Goal: Task Accomplishment & Management: Complete application form

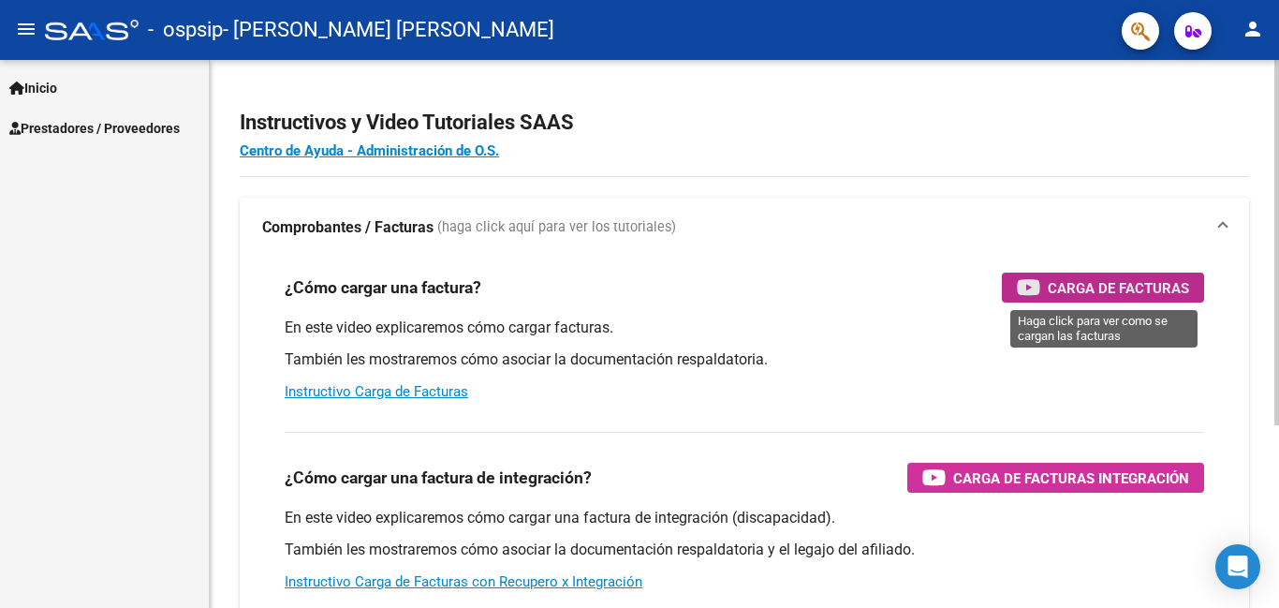
click at [1137, 286] on span "Carga de Facturas" at bounding box center [1118, 287] width 141 height 23
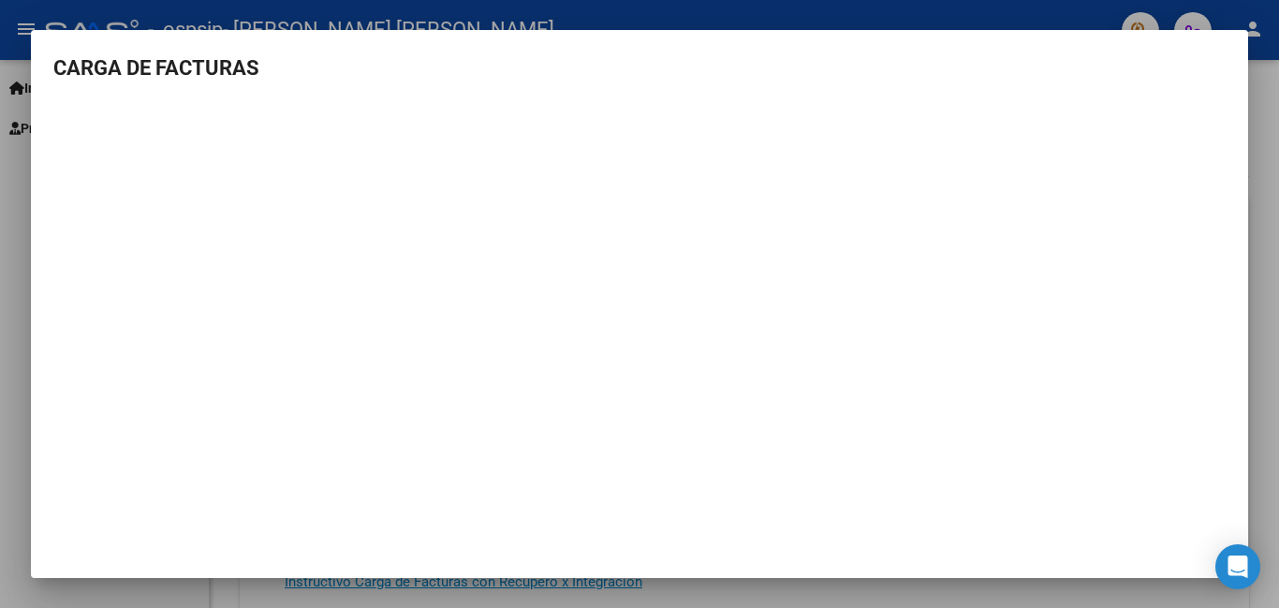
click at [54, 100] on mat-dialog-content "CARGA DE FACTURAS" at bounding box center [639, 289] width 1217 height 474
click at [1269, 121] on div at bounding box center [639, 304] width 1279 height 608
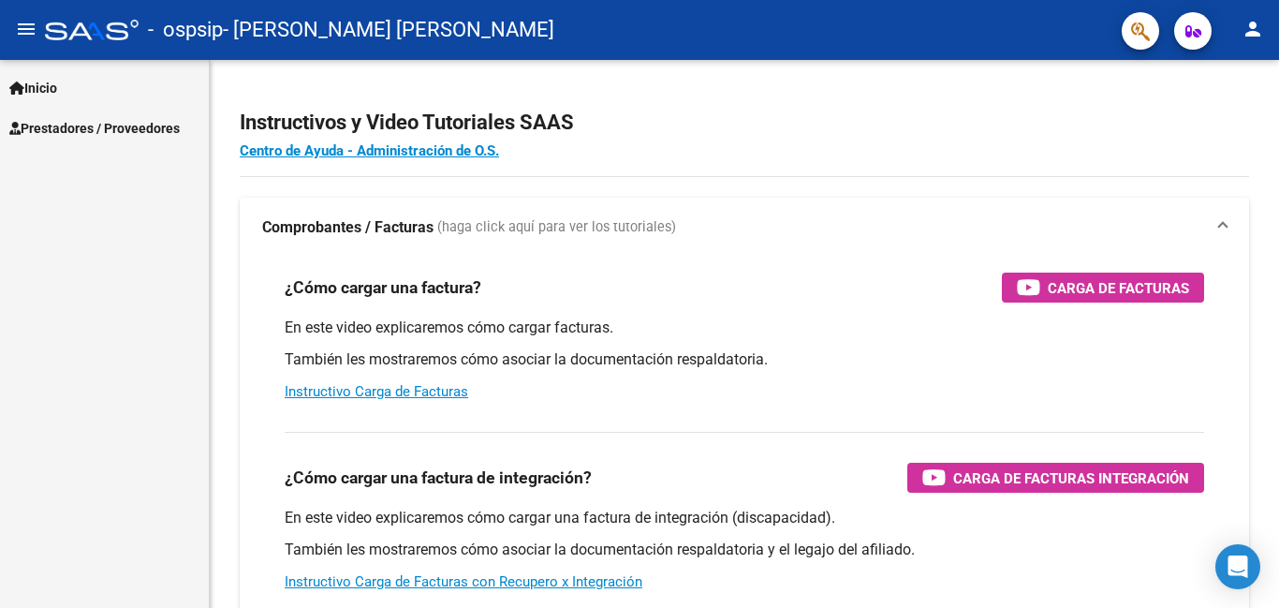
click at [12, 39] on button "menu" at bounding box center [25, 29] width 37 height 37
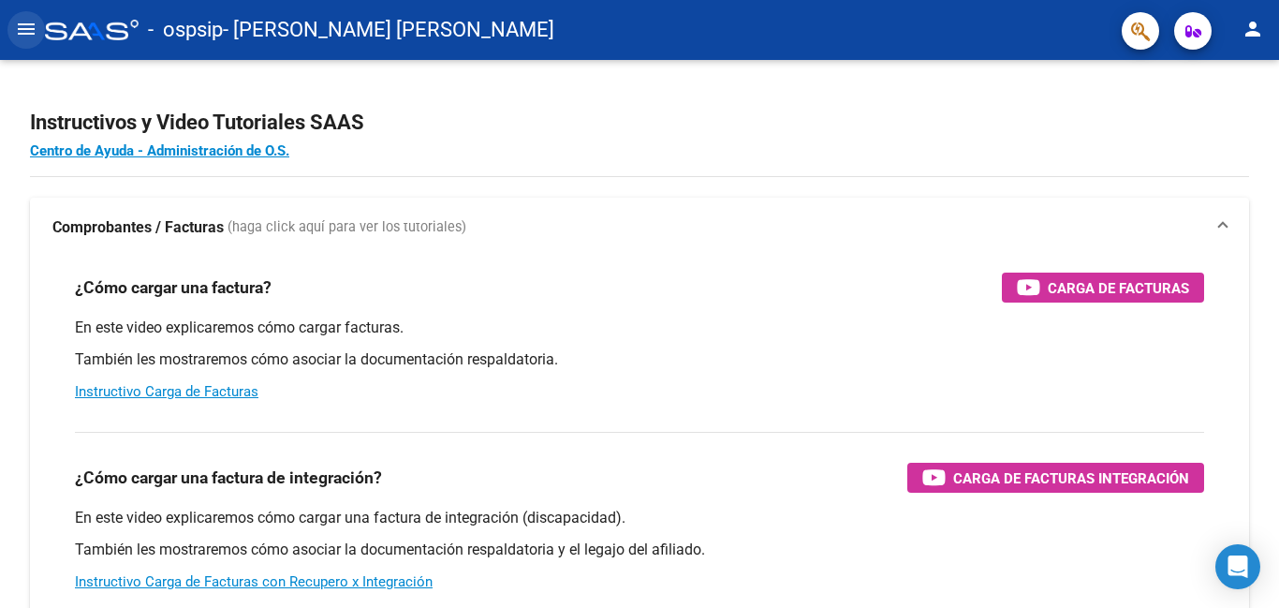
click at [20, 29] on mat-icon "menu" at bounding box center [26, 29] width 22 height 22
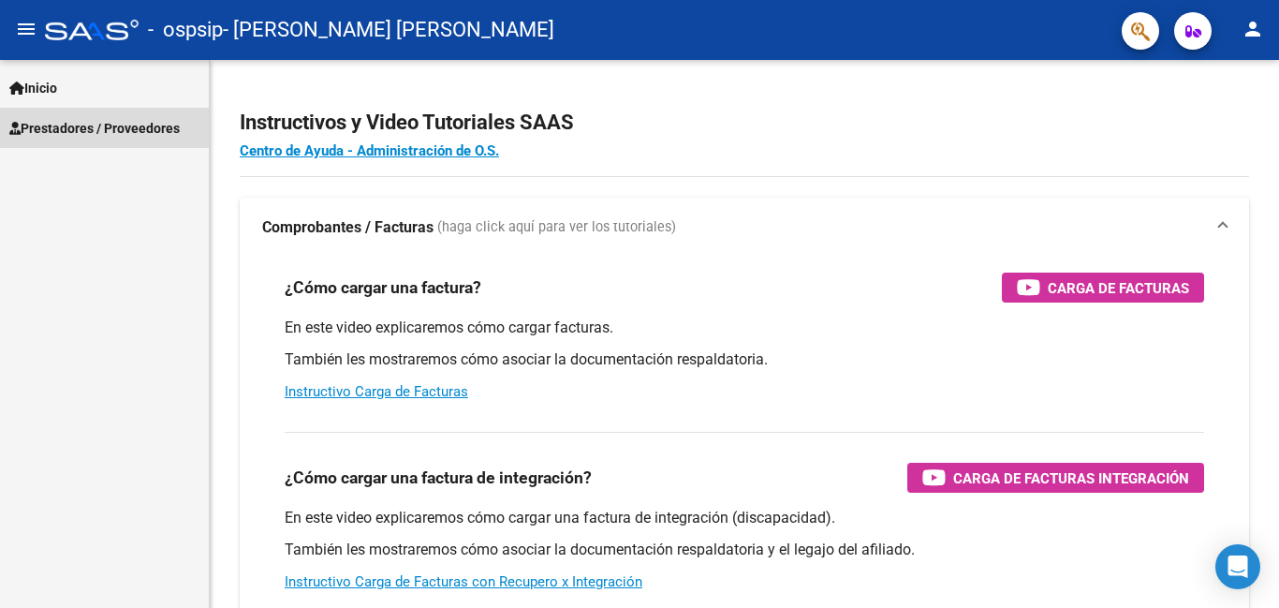
click at [53, 125] on span "Prestadores / Proveedores" at bounding box center [94, 128] width 170 height 21
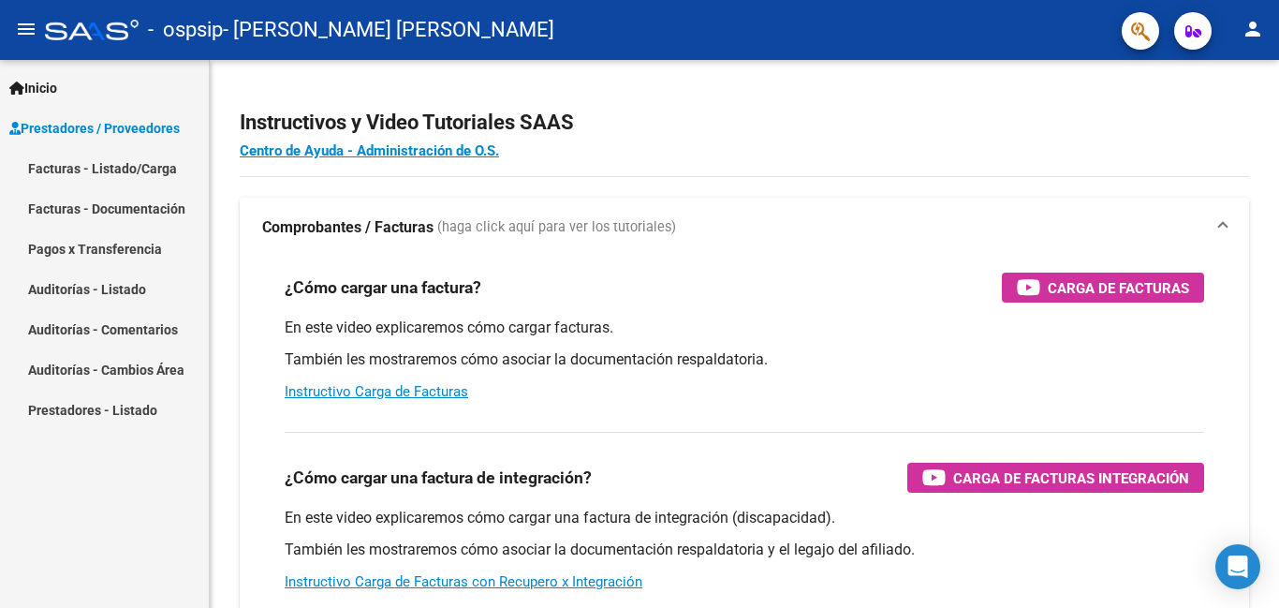
click at [53, 125] on span "Prestadores / Proveedores" at bounding box center [94, 128] width 170 height 21
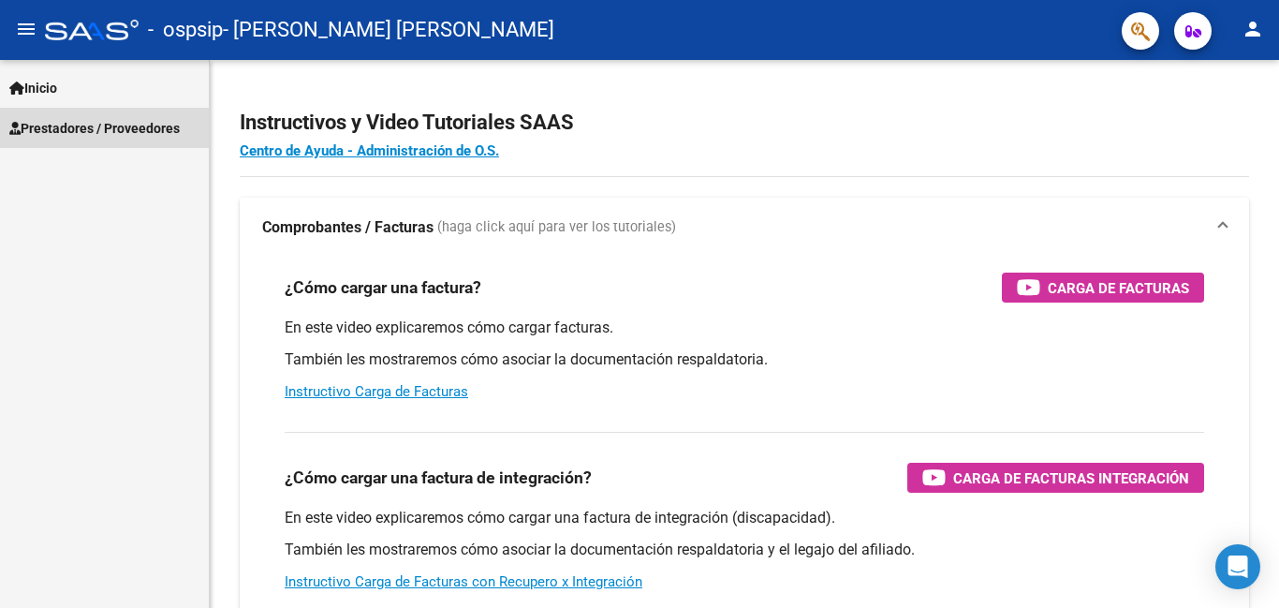
click at [53, 125] on span "Prestadores / Proveedores" at bounding box center [94, 128] width 170 height 21
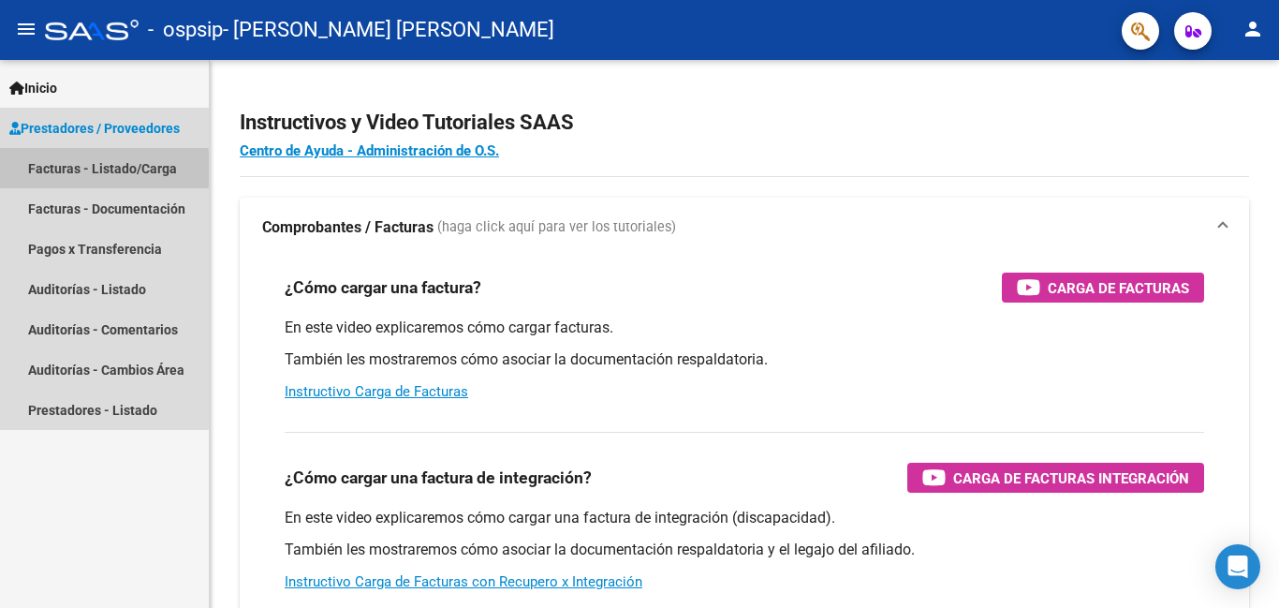
click at [51, 169] on link "Facturas - Listado/Carga" at bounding box center [104, 168] width 209 height 40
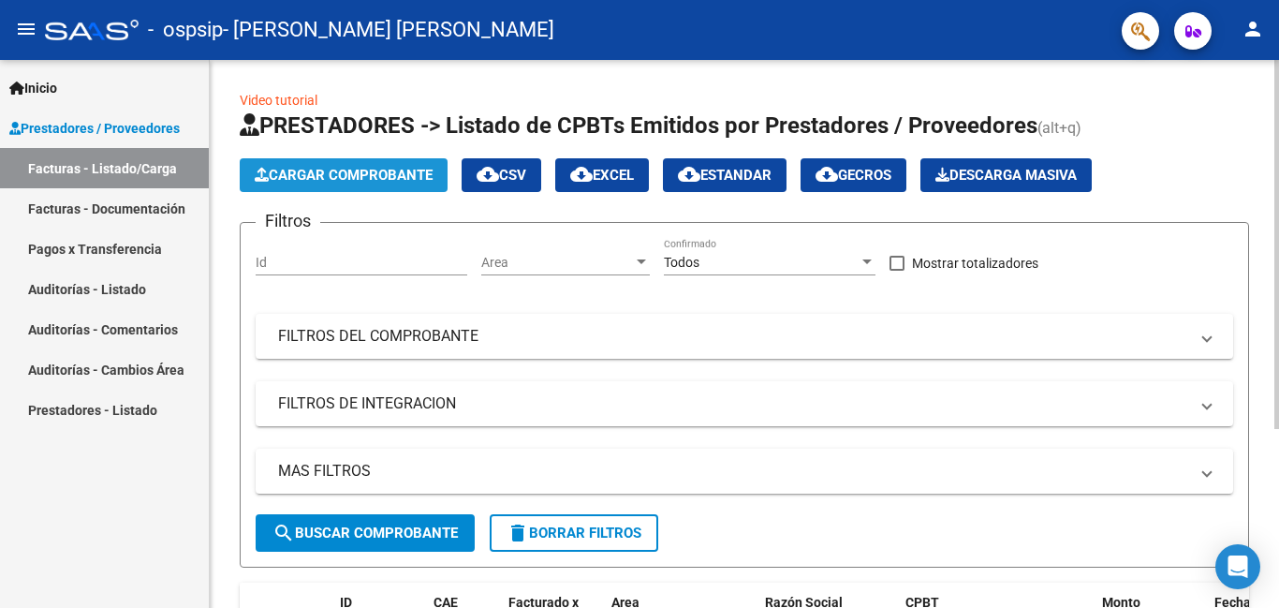
click at [392, 168] on span "Cargar Comprobante" at bounding box center [344, 175] width 178 height 17
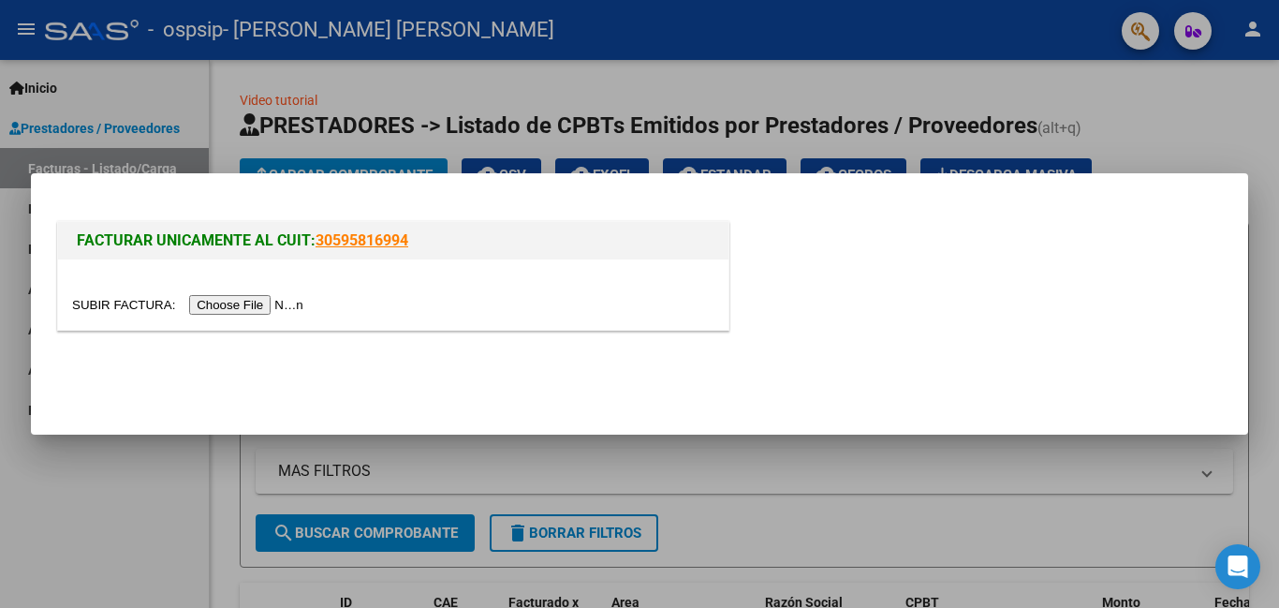
click at [257, 302] on input "file" at bounding box center [190, 305] width 237 height 20
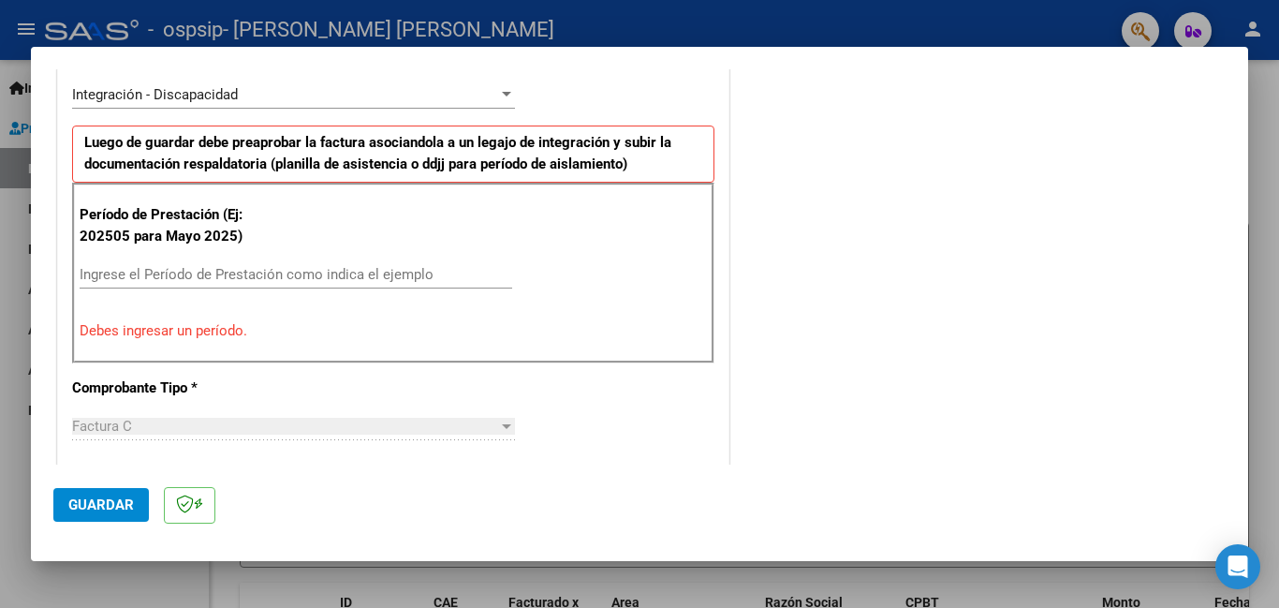
scroll to position [374, 0]
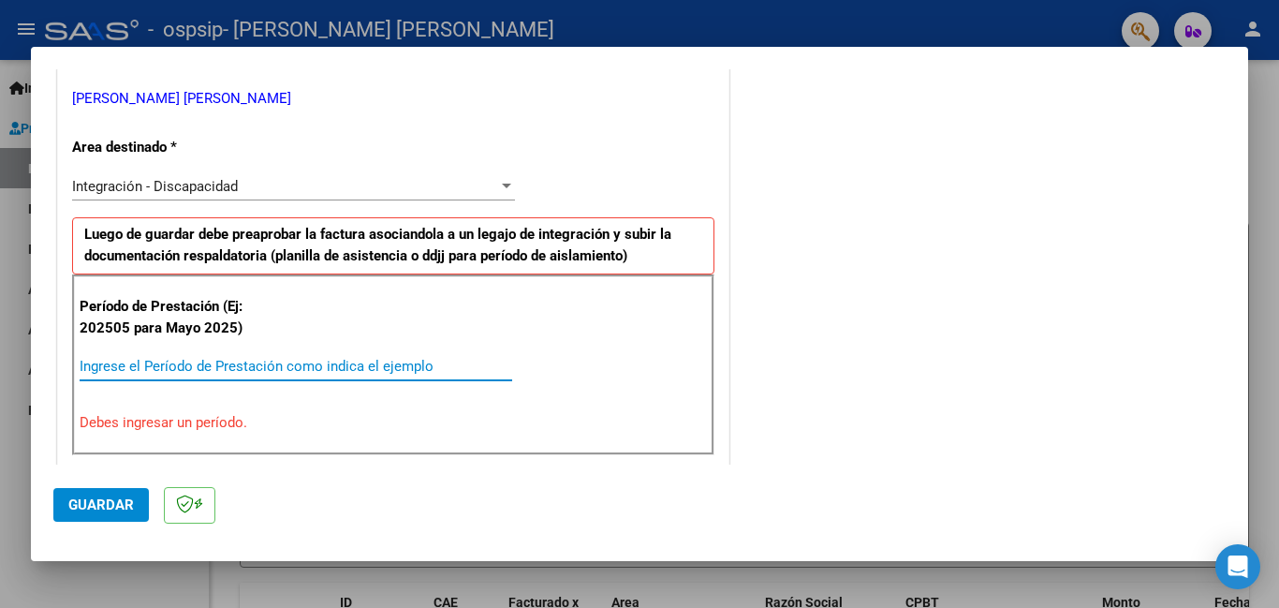
click at [197, 369] on input "Ingrese el Período de Prestación como indica el ejemplo" at bounding box center [296, 366] width 433 height 17
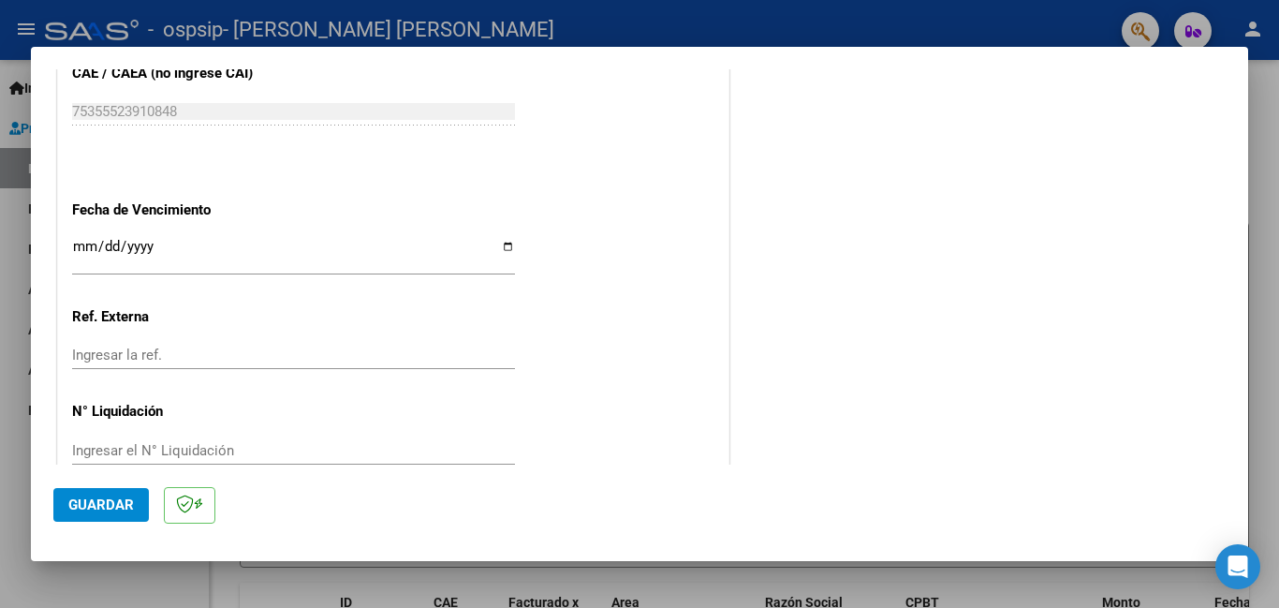
scroll to position [1253, 0]
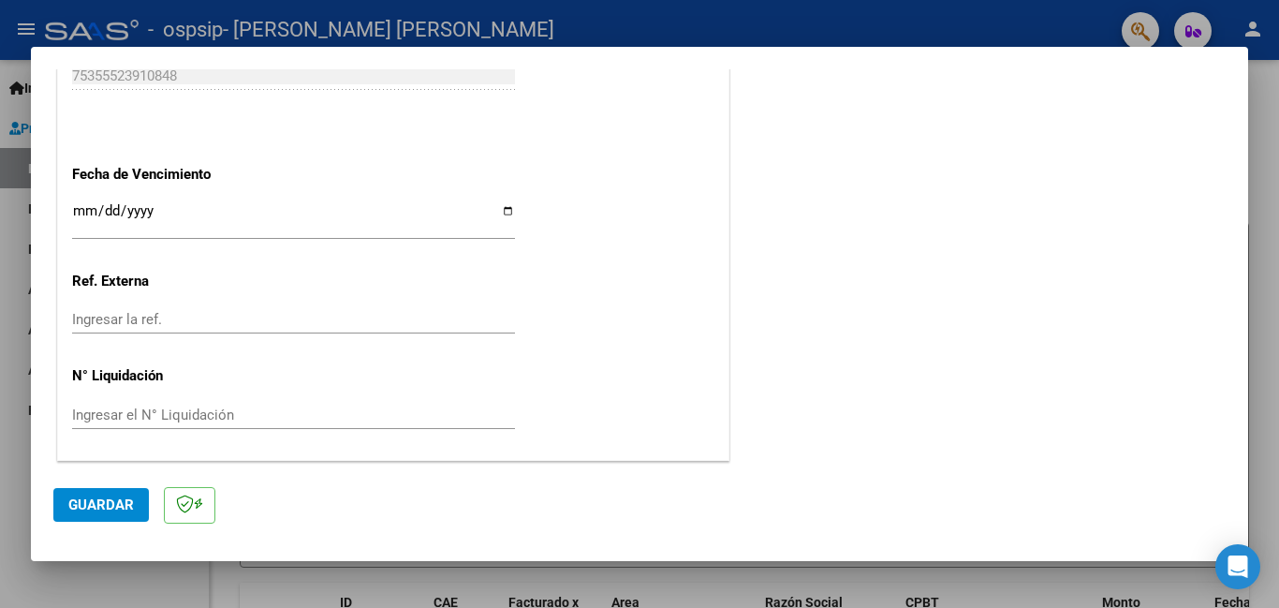
type input "202508"
click at [92, 507] on span "Guardar" at bounding box center [101, 504] width 66 height 17
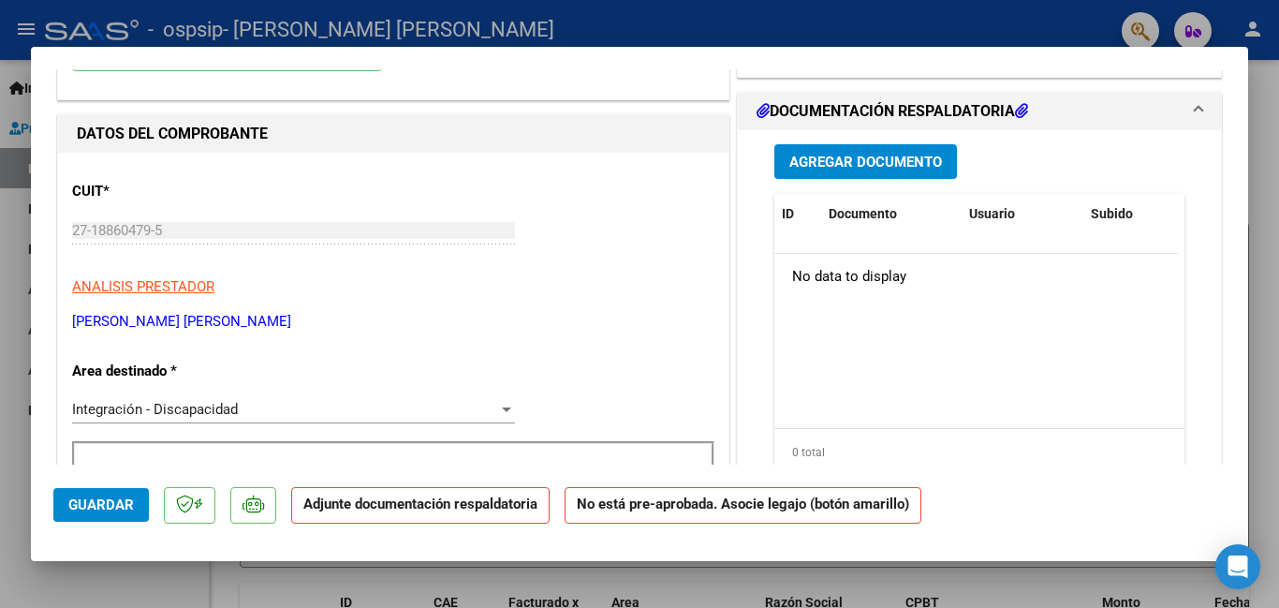
scroll to position [0, 0]
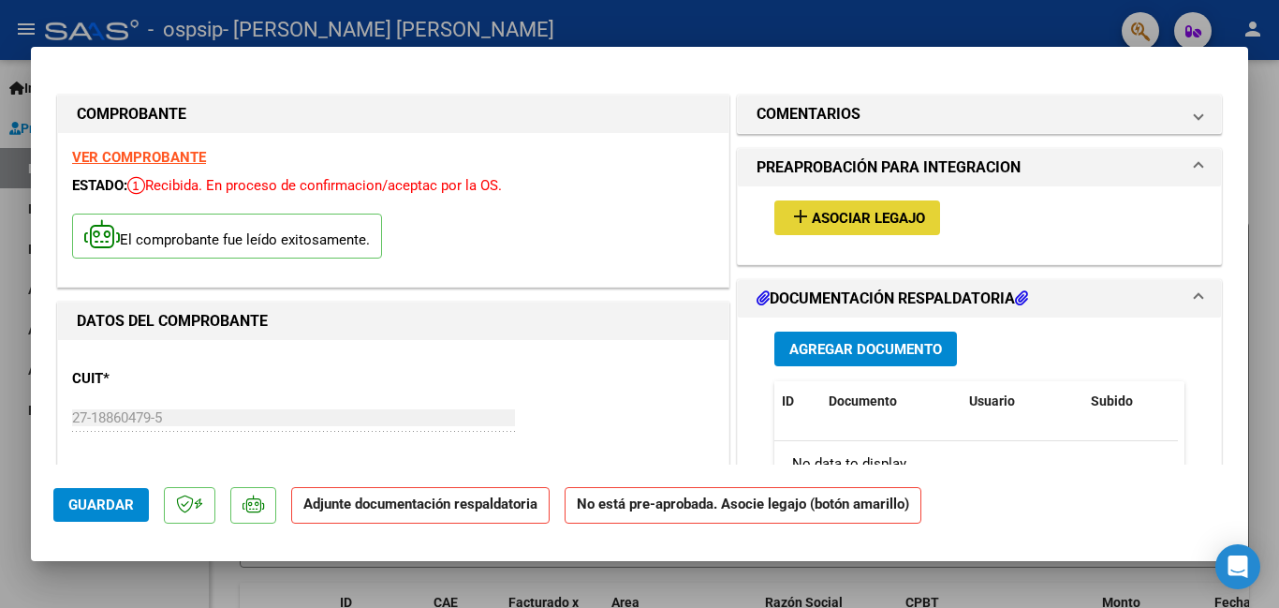
click at [863, 218] on span "Asociar Legajo" at bounding box center [868, 218] width 113 height 17
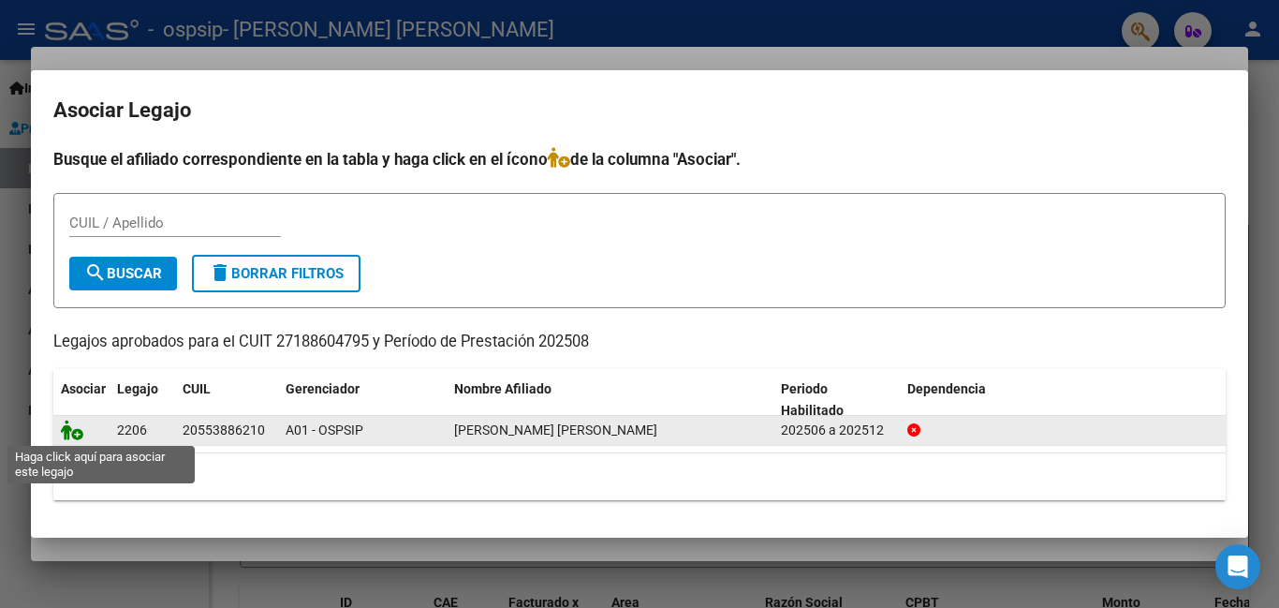
click at [76, 427] on icon at bounding box center [72, 429] width 22 height 21
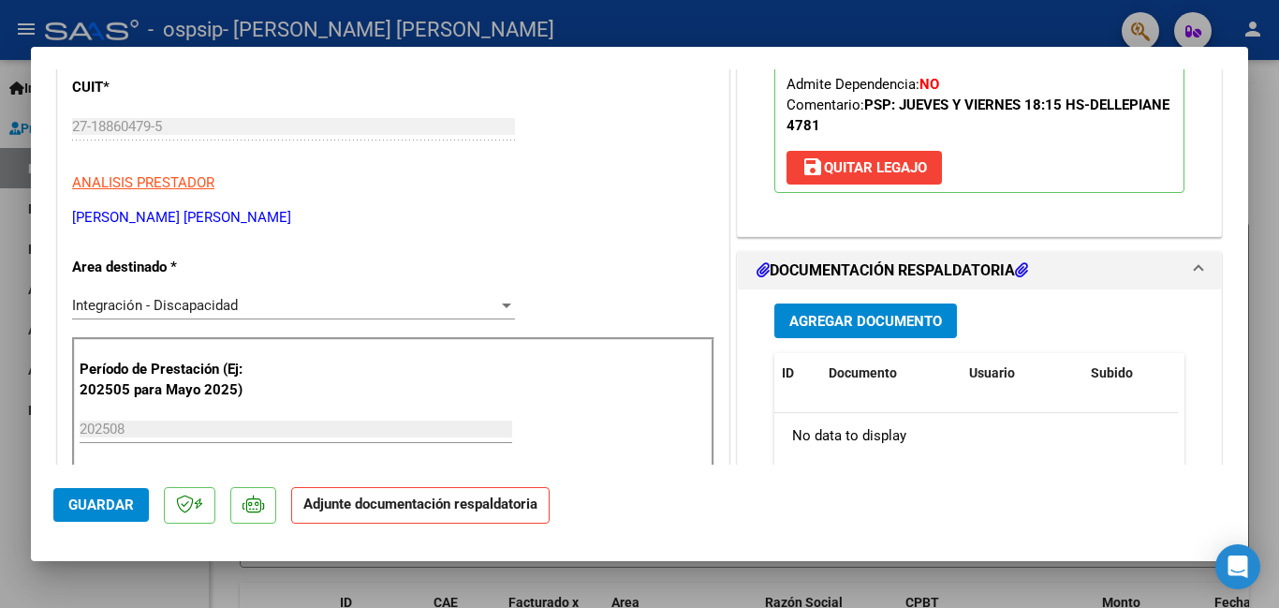
scroll to position [281, 0]
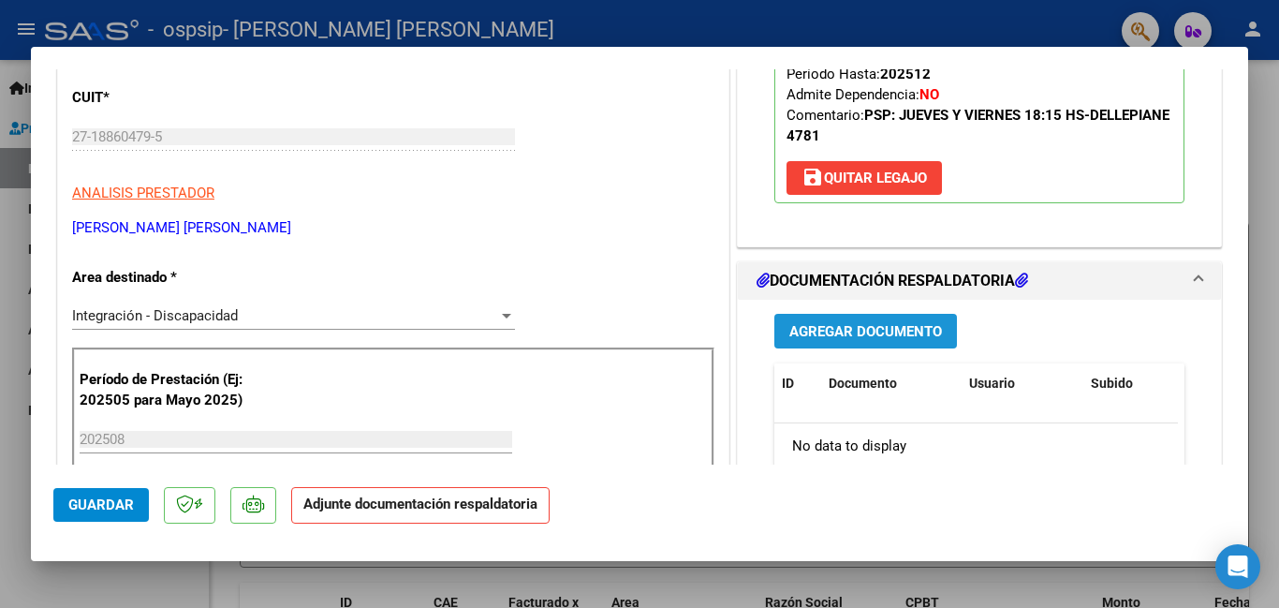
click at [829, 325] on span "Agregar Documento" at bounding box center [865, 331] width 153 height 17
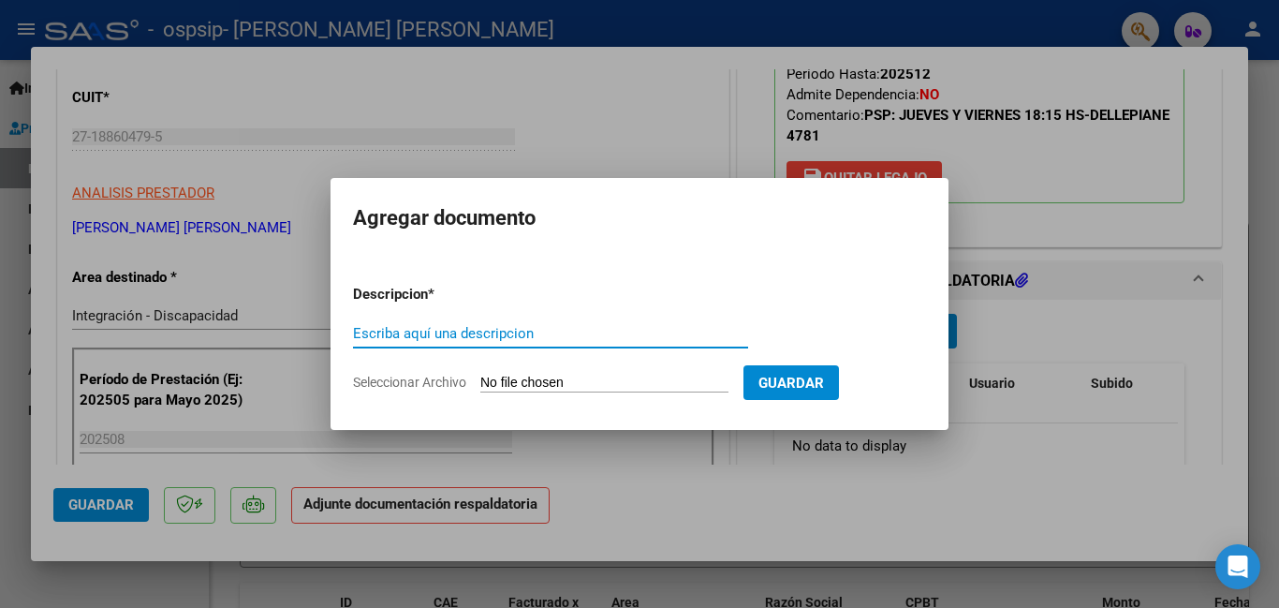
click at [506, 381] on input "Seleccionar Archivo" at bounding box center [604, 383] width 248 height 18
type input "C:\fakepath\PLANILLA PSP AGOSTO.pdf"
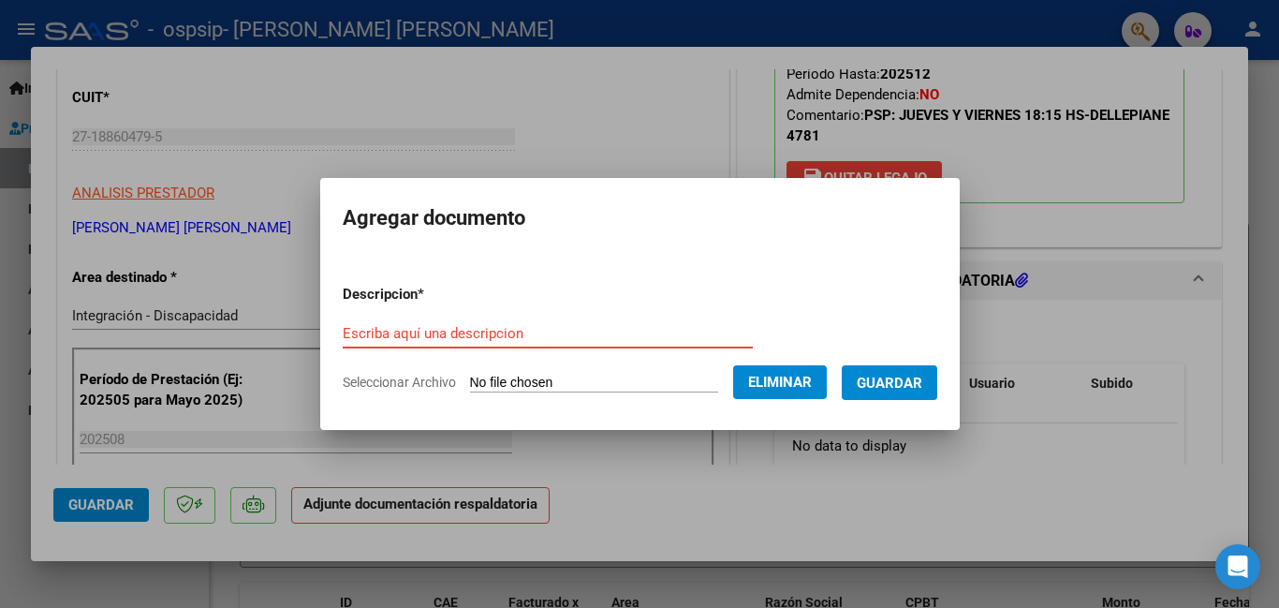
click at [439, 337] on input "Escriba aquí una descripcion" at bounding box center [548, 333] width 410 height 17
type input "planilla de asistencia agosto"
click at [879, 383] on span "Guardar" at bounding box center [890, 382] width 66 height 17
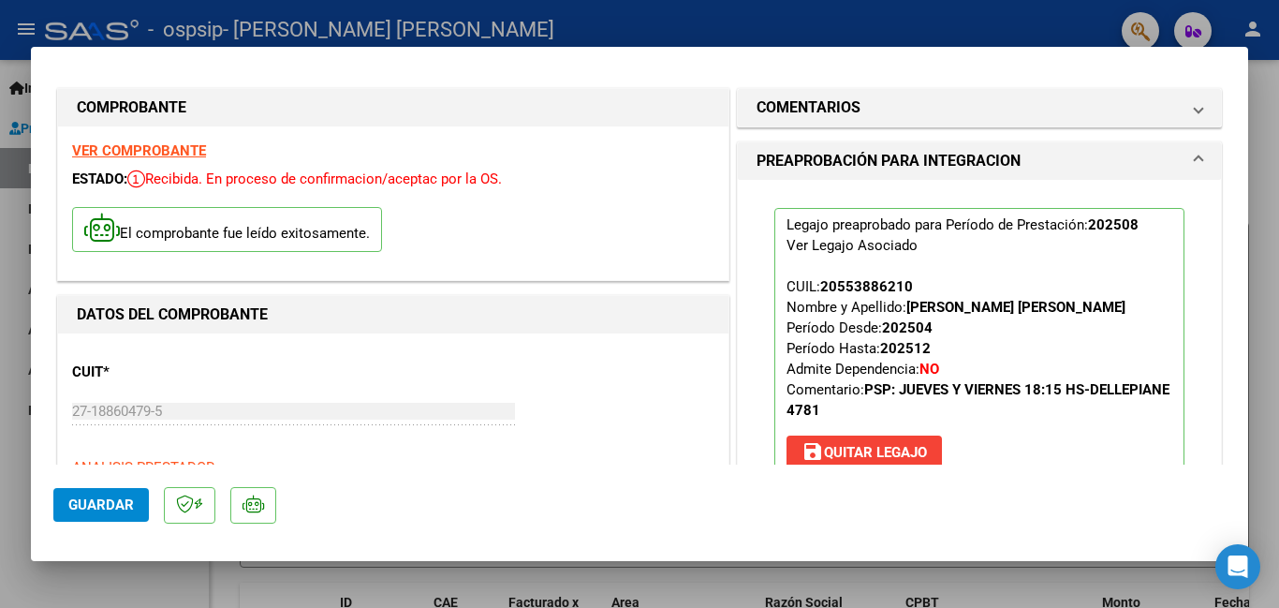
scroll to position [0, 0]
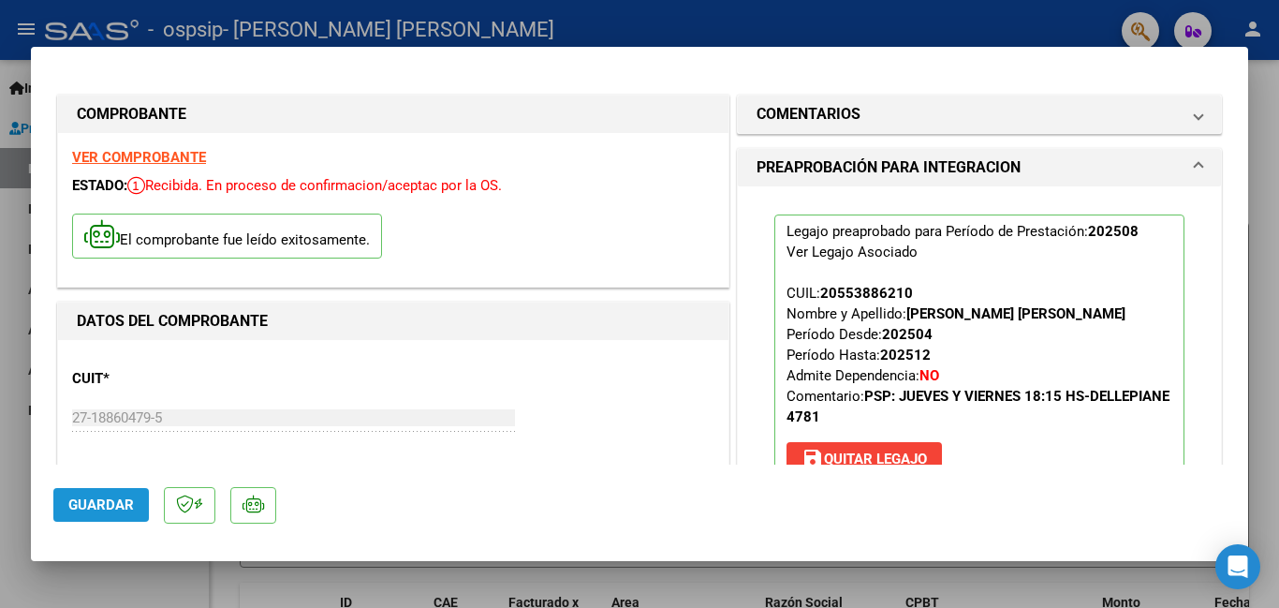
click at [80, 495] on button "Guardar" at bounding box center [100, 505] width 95 height 34
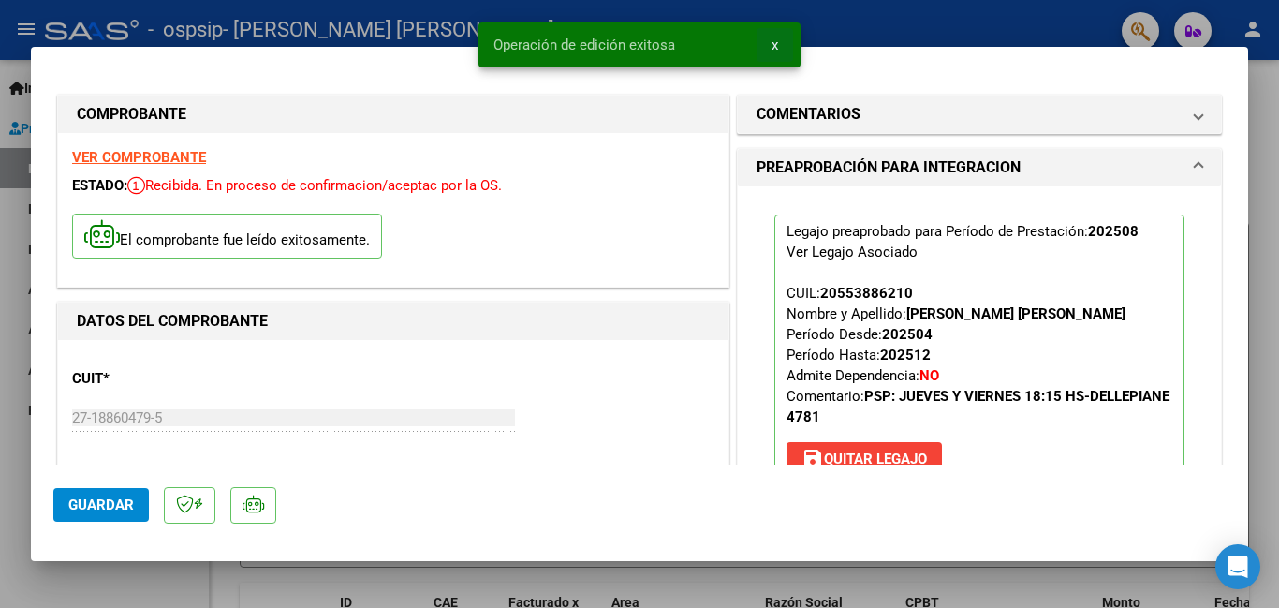
click at [775, 41] on span "x" at bounding box center [774, 45] width 7 height 17
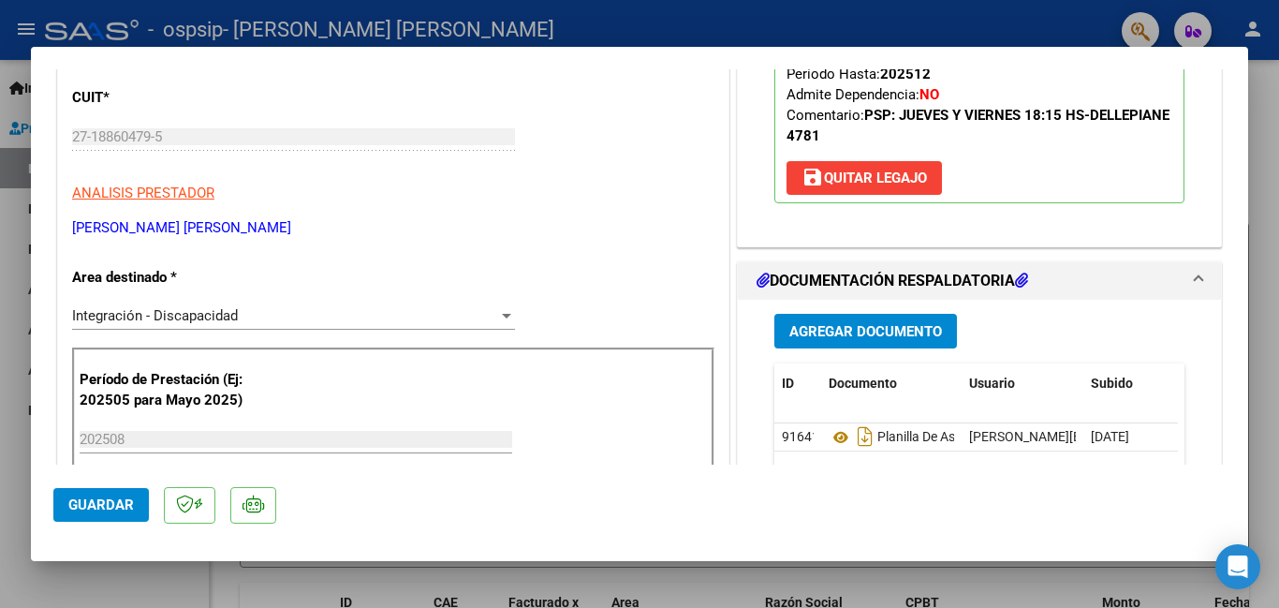
scroll to position [468, 0]
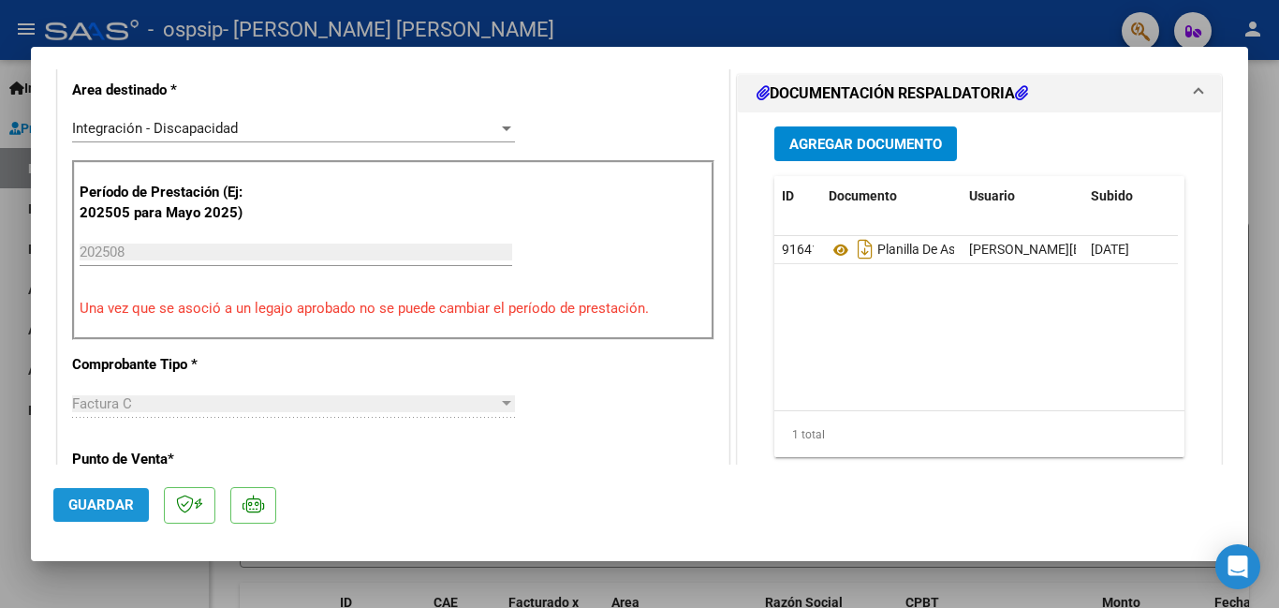
click at [106, 499] on span "Guardar" at bounding box center [101, 504] width 66 height 17
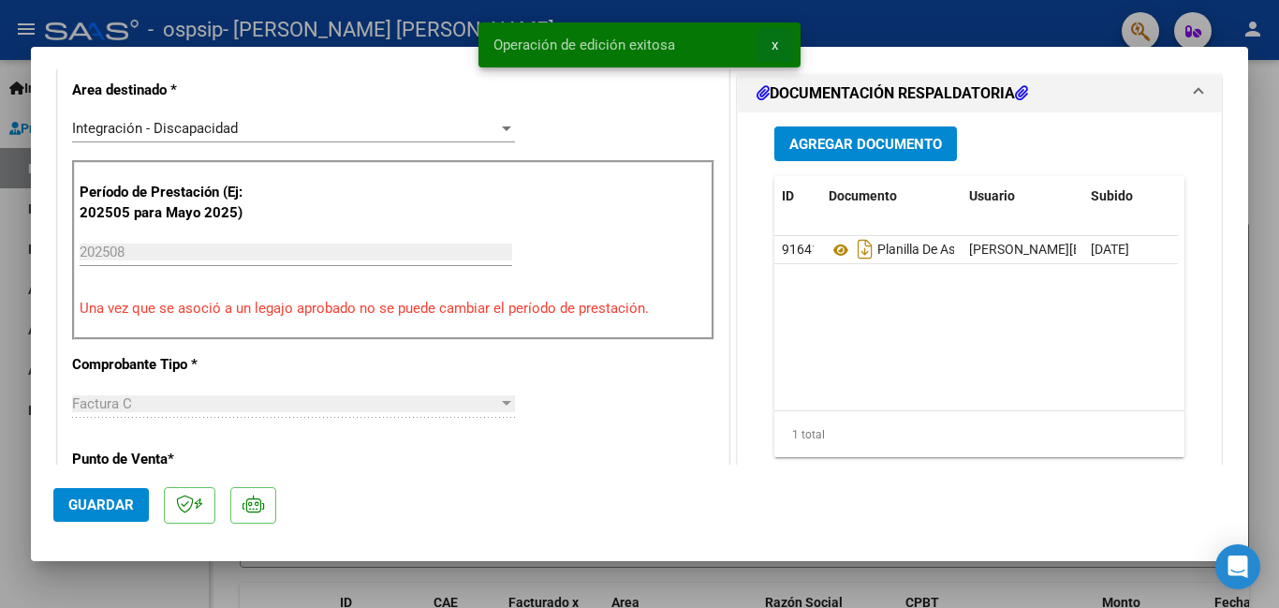
click at [776, 43] on span "x" at bounding box center [774, 45] width 7 height 17
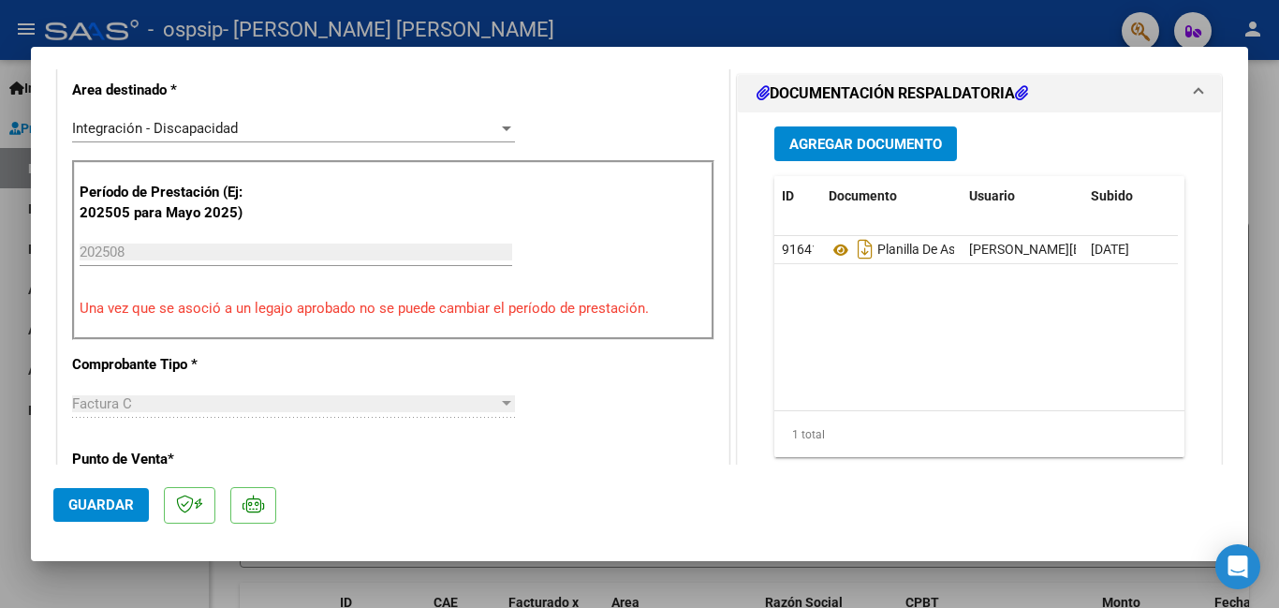
click at [729, 11] on div at bounding box center [639, 304] width 1279 height 608
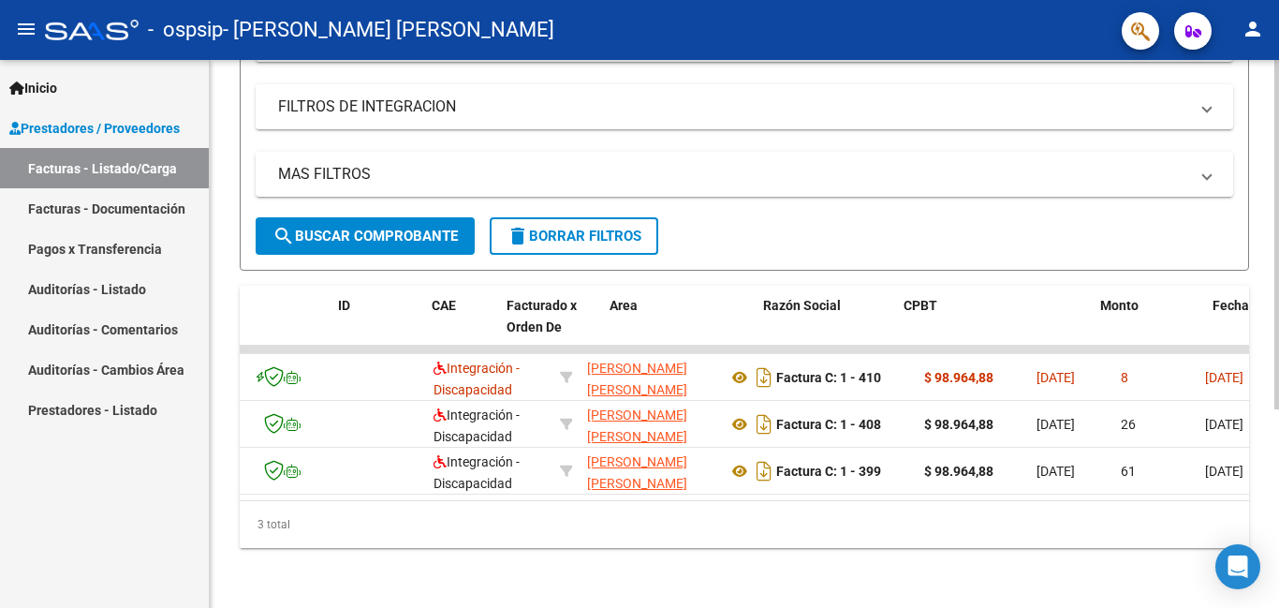
scroll to position [0, 0]
